Goal: Navigation & Orientation: Find specific page/section

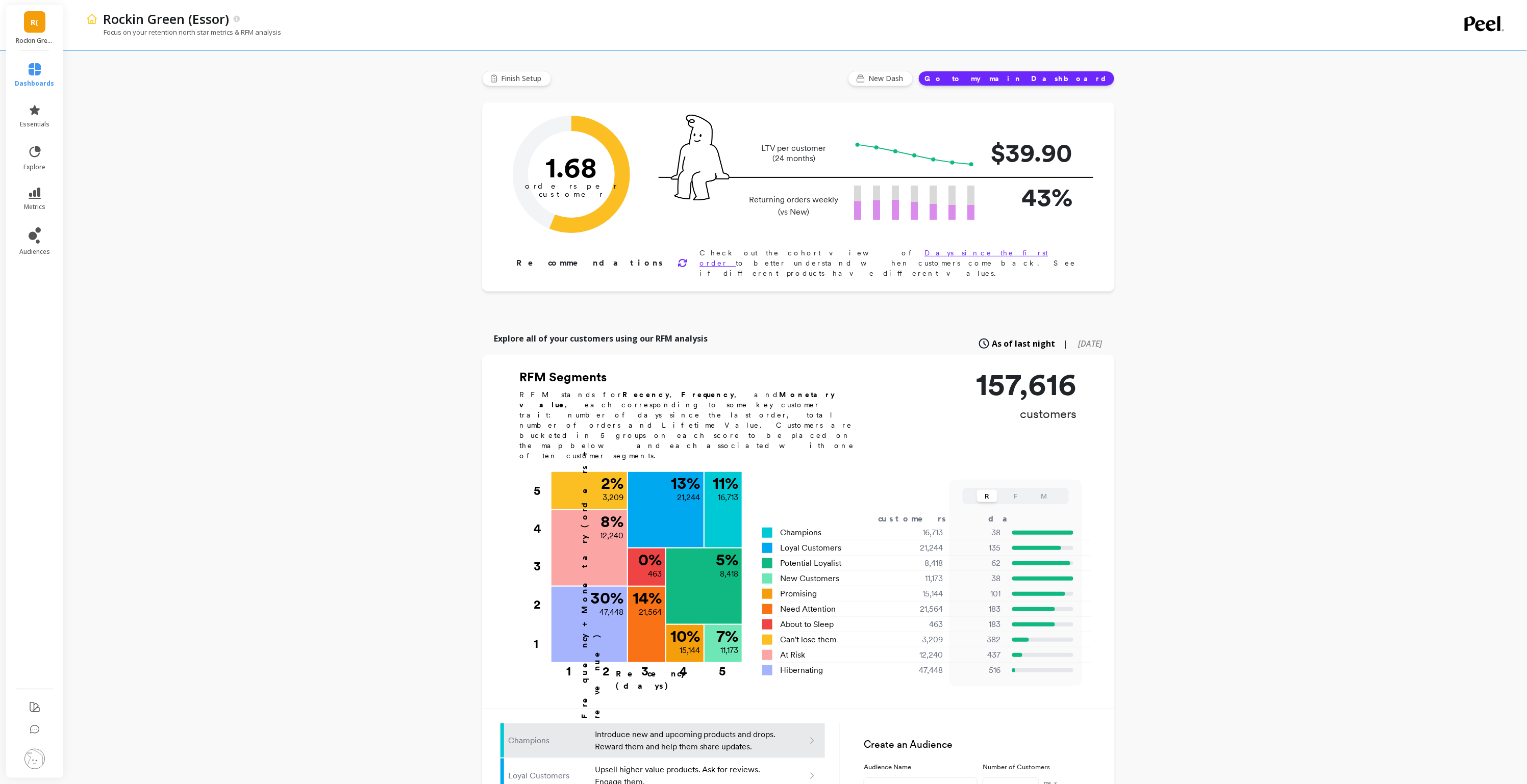
click at [33, 13] on link "R(" at bounding box center [35, 22] width 22 height 22
click at [126, 74] on p "Boka - Amazon (Essor)" at bounding box center [140, 75] width 71 height 10
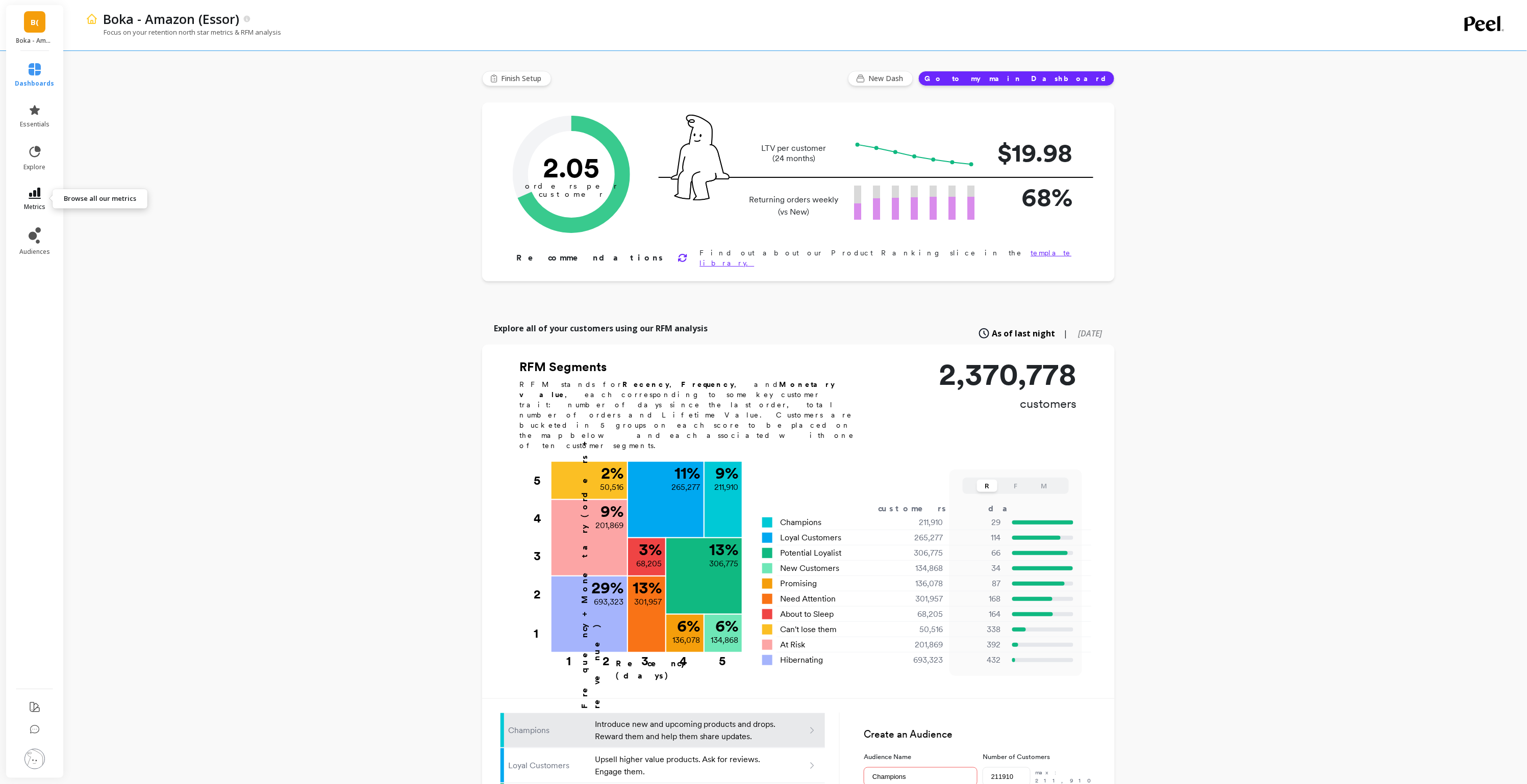
click at [33, 196] on icon at bounding box center [34, 192] width 13 height 11
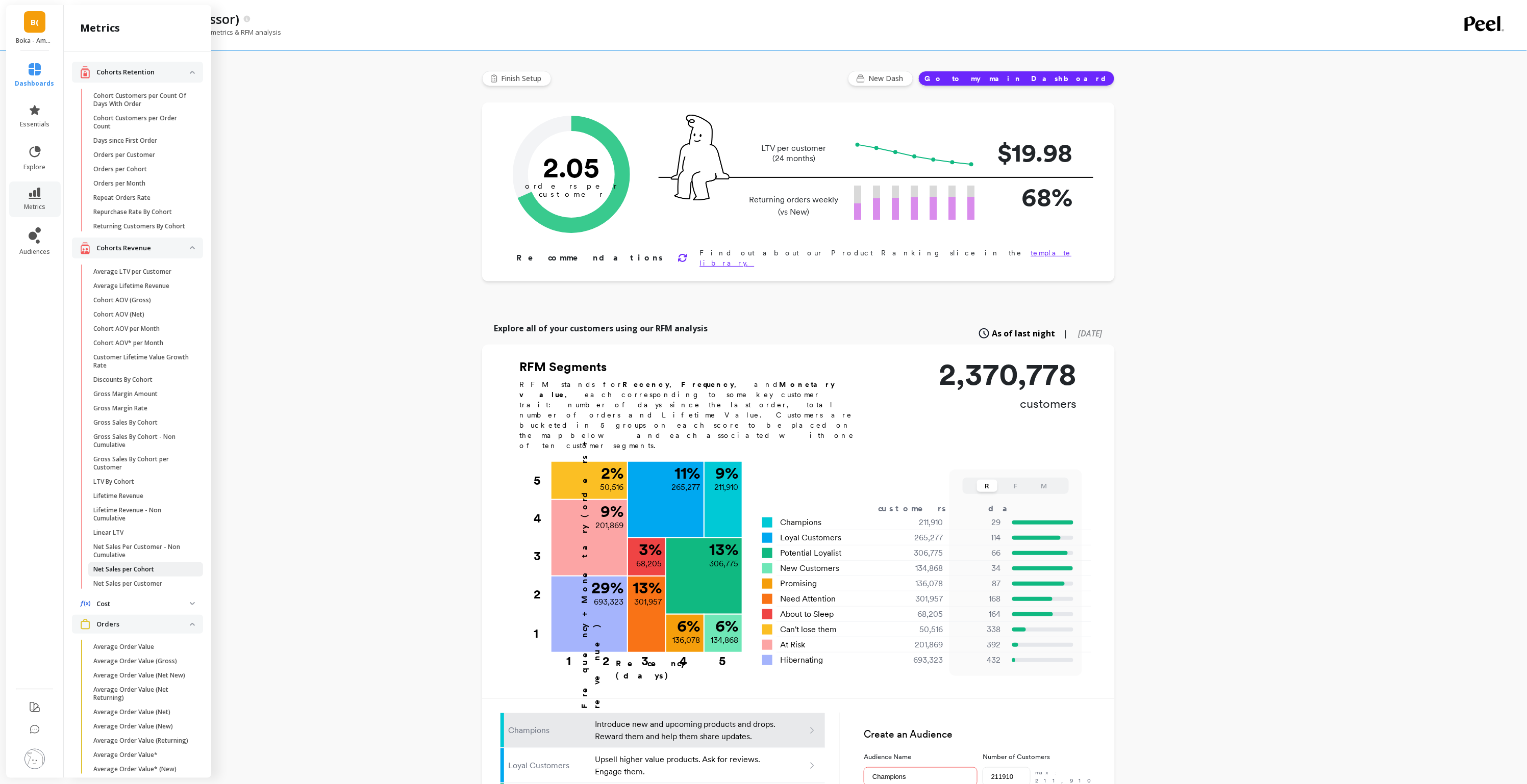
click at [130, 571] on p "Net Sales per Cohort" at bounding box center [124, 570] width 61 height 8
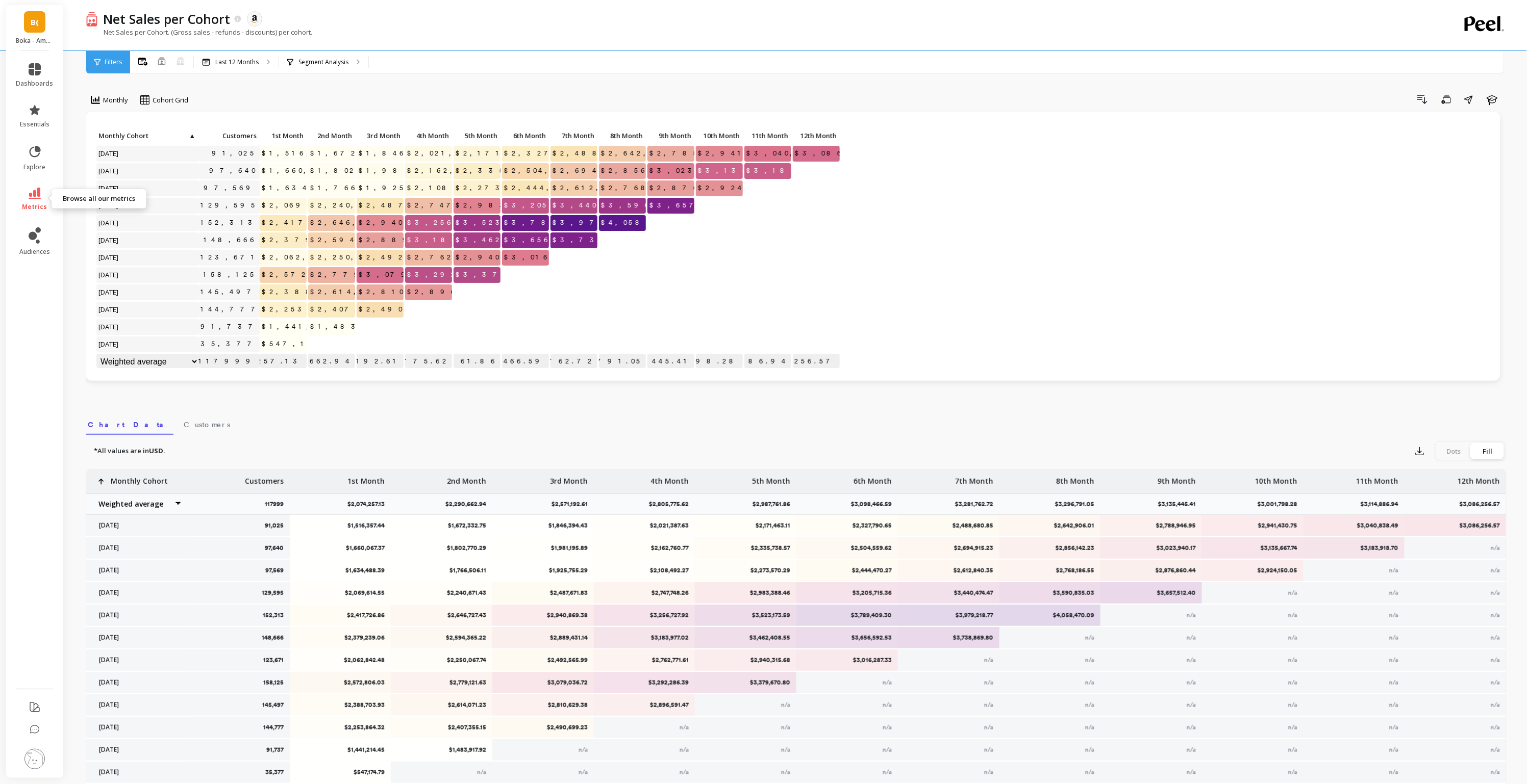
click at [37, 194] on icon at bounding box center [34, 192] width 13 height 11
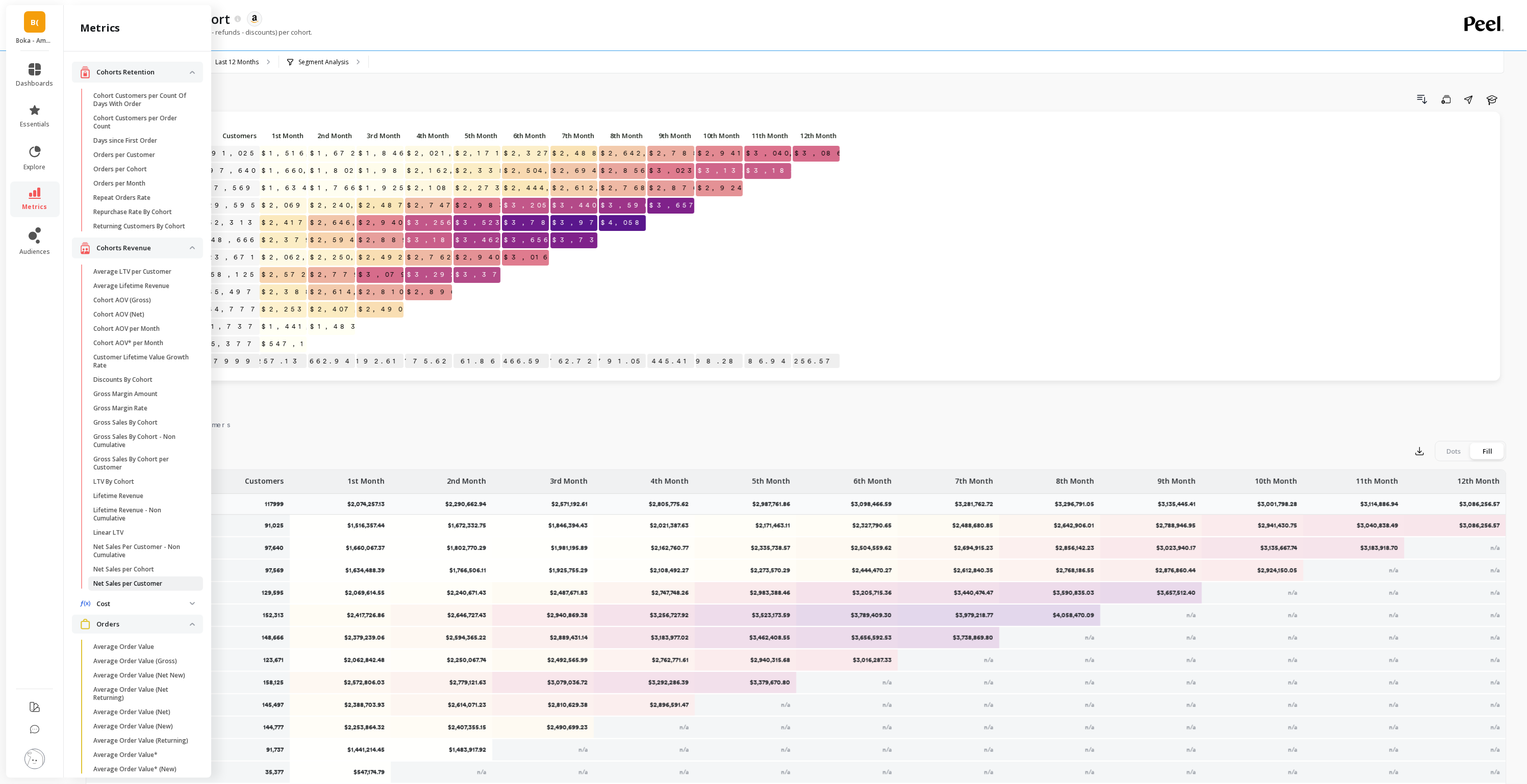
click at [128, 588] on p "Net Sales per Customer" at bounding box center [128, 584] width 69 height 8
